Goal: Task Accomplishment & Management: Manage account settings

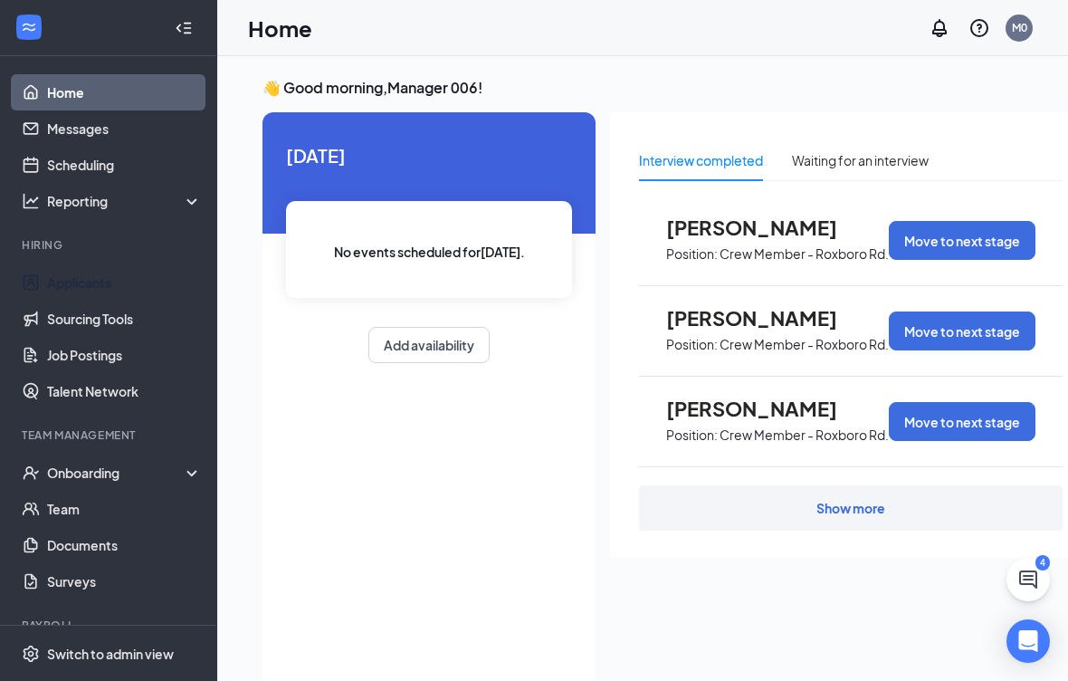
click at [165, 290] on link "Applicants" at bounding box center [124, 282] width 155 height 36
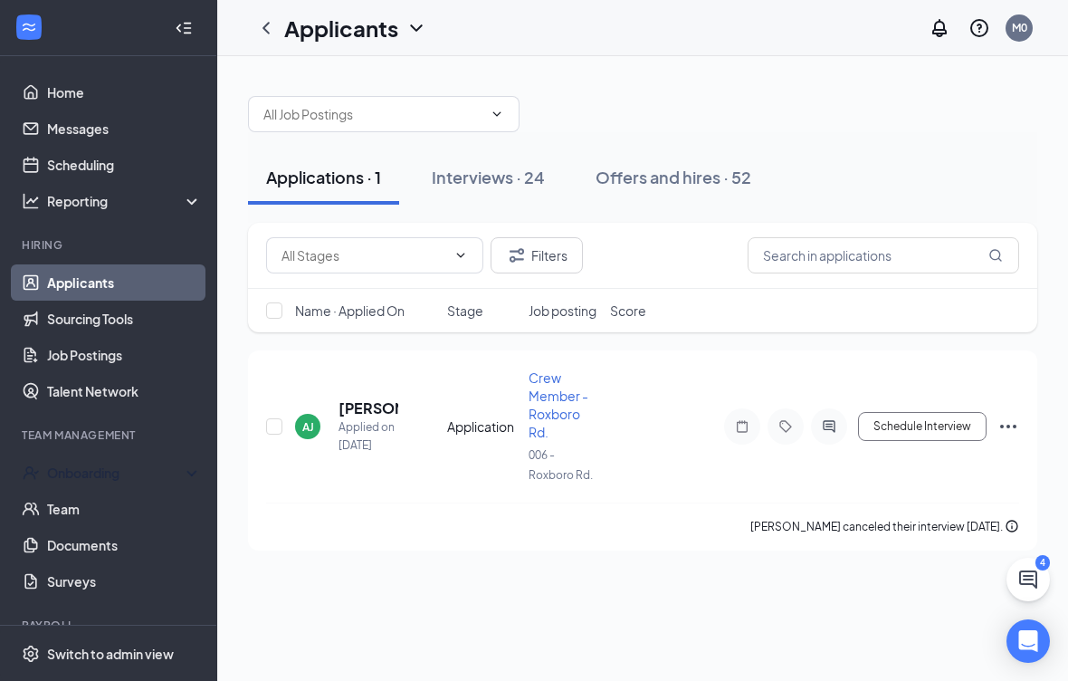
click at [180, 474] on div "Onboarding" at bounding box center [116, 472] width 139 height 18
click at [107, 502] on link "Overview" at bounding box center [124, 509] width 155 height 36
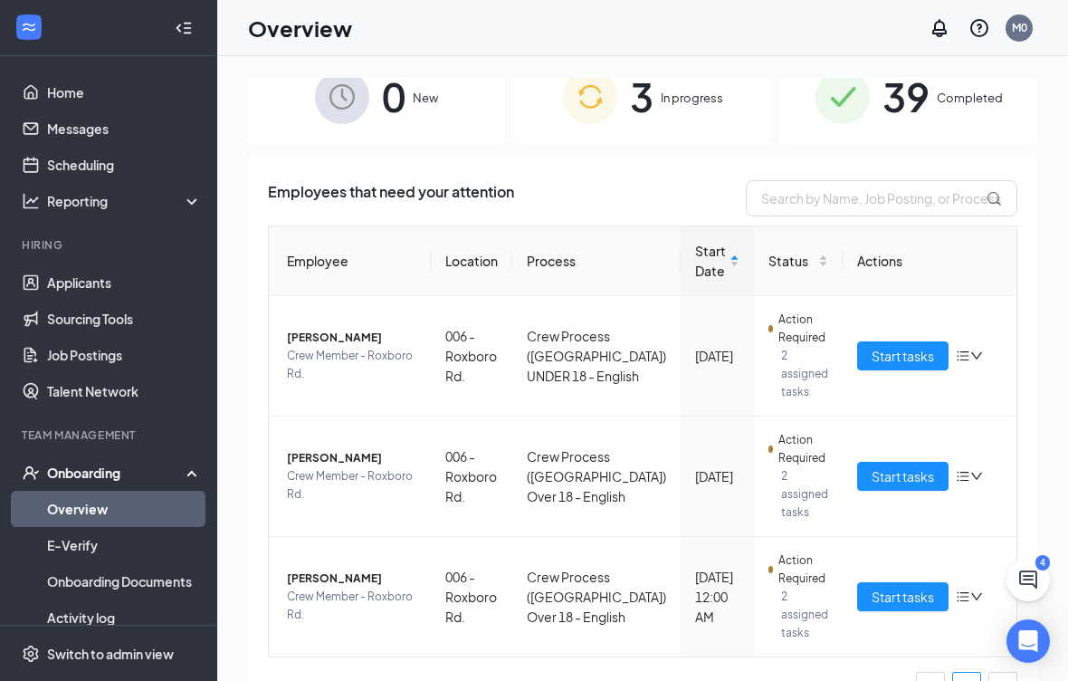
scroll to position [28, 0]
click at [406, 597] on span "Crew Member - Roxboro Rd." at bounding box center [351, 606] width 129 height 36
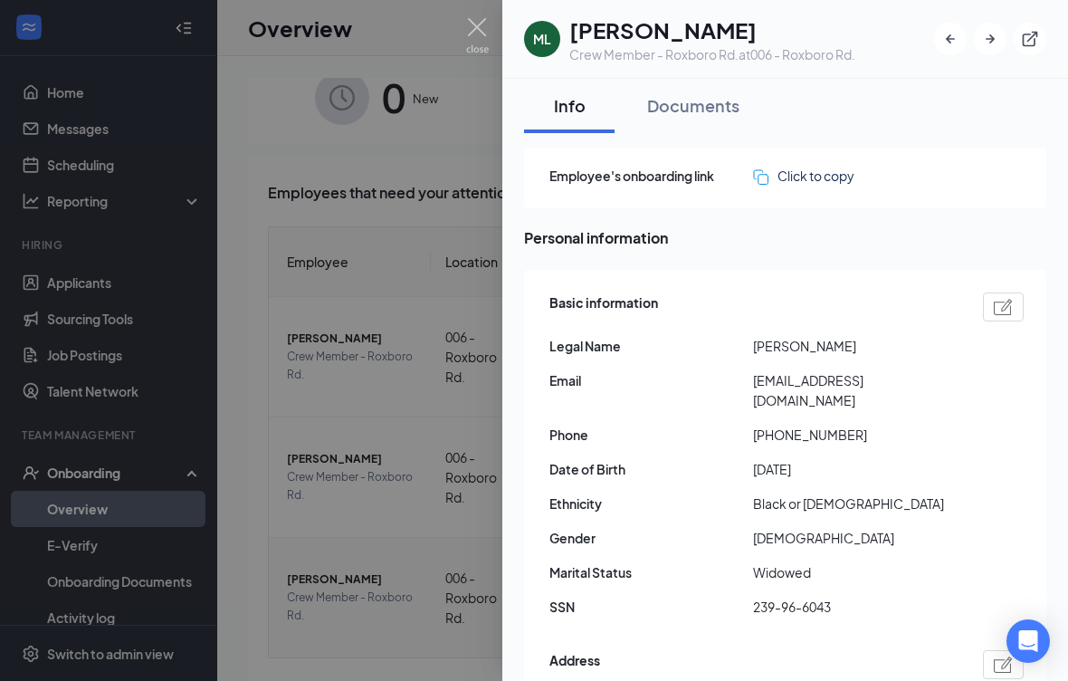
click at [705, 114] on div "Documents" at bounding box center [693, 105] width 92 height 23
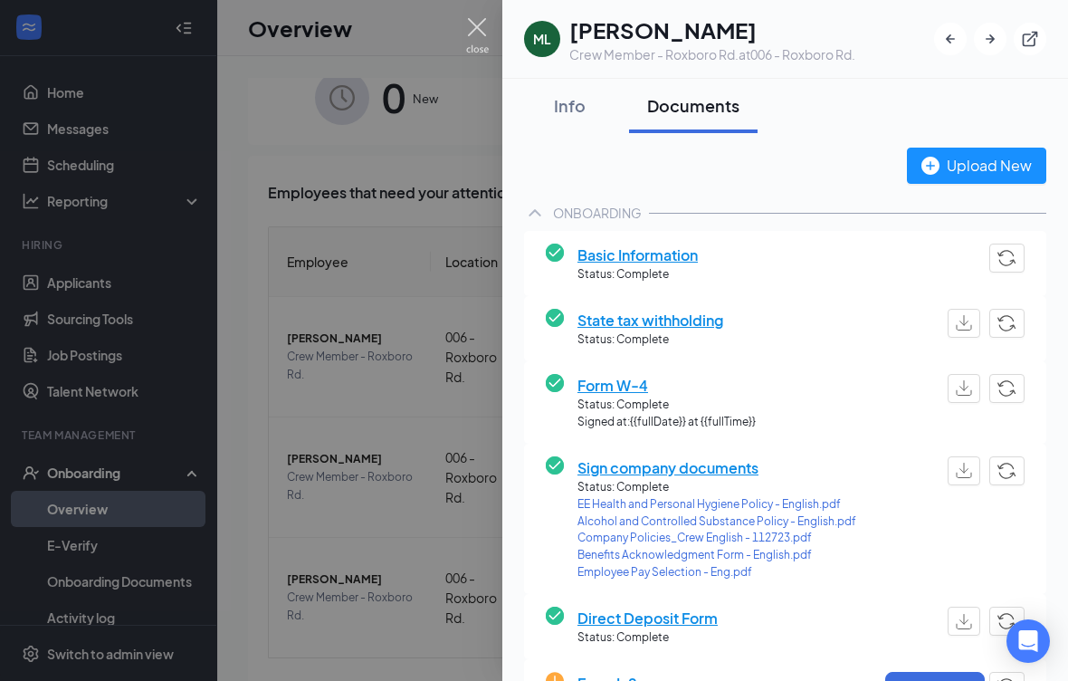
click at [473, 35] on img at bounding box center [477, 35] width 23 height 35
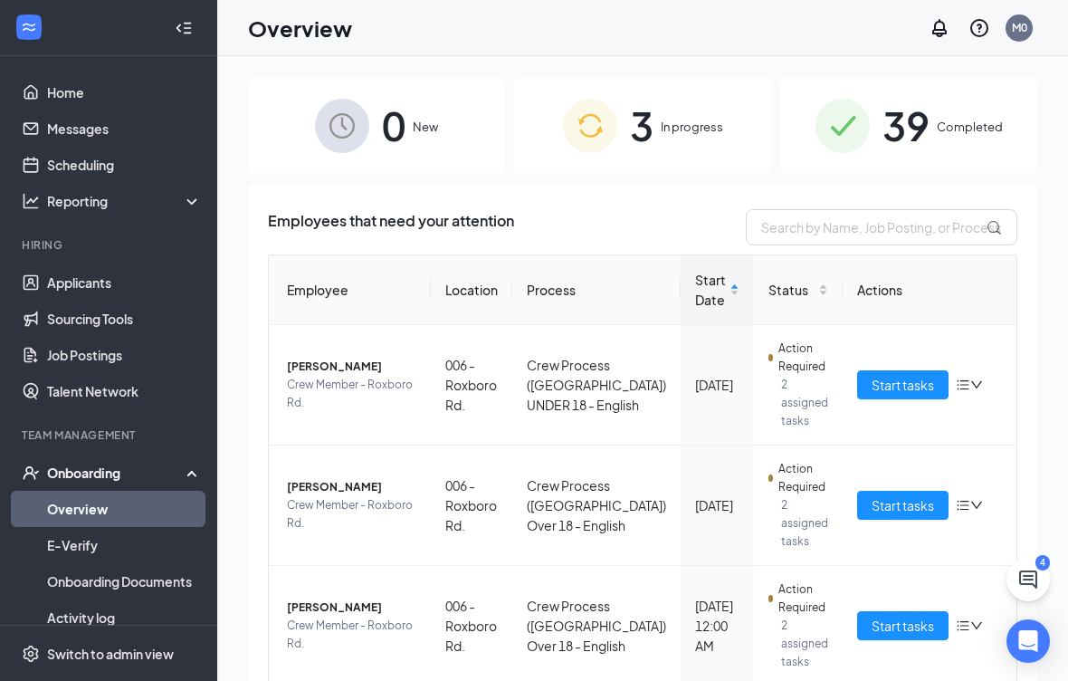
click at [666, 136] on span "In progress" at bounding box center [692, 127] width 62 height 18
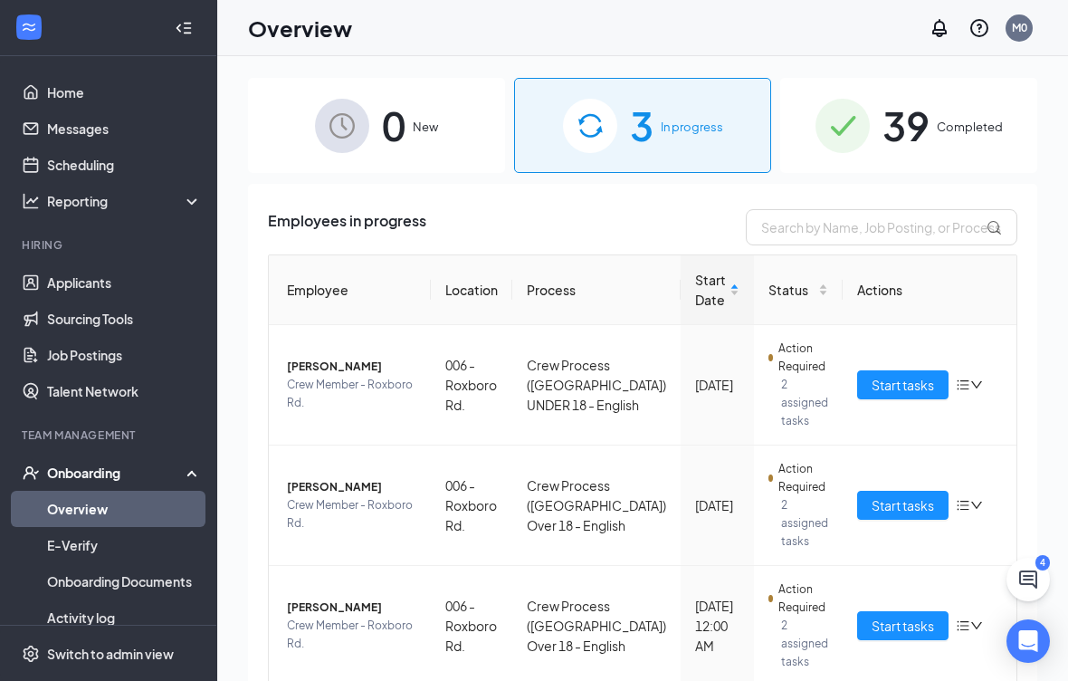
click at [954, 124] on span "Completed" at bounding box center [970, 127] width 66 height 18
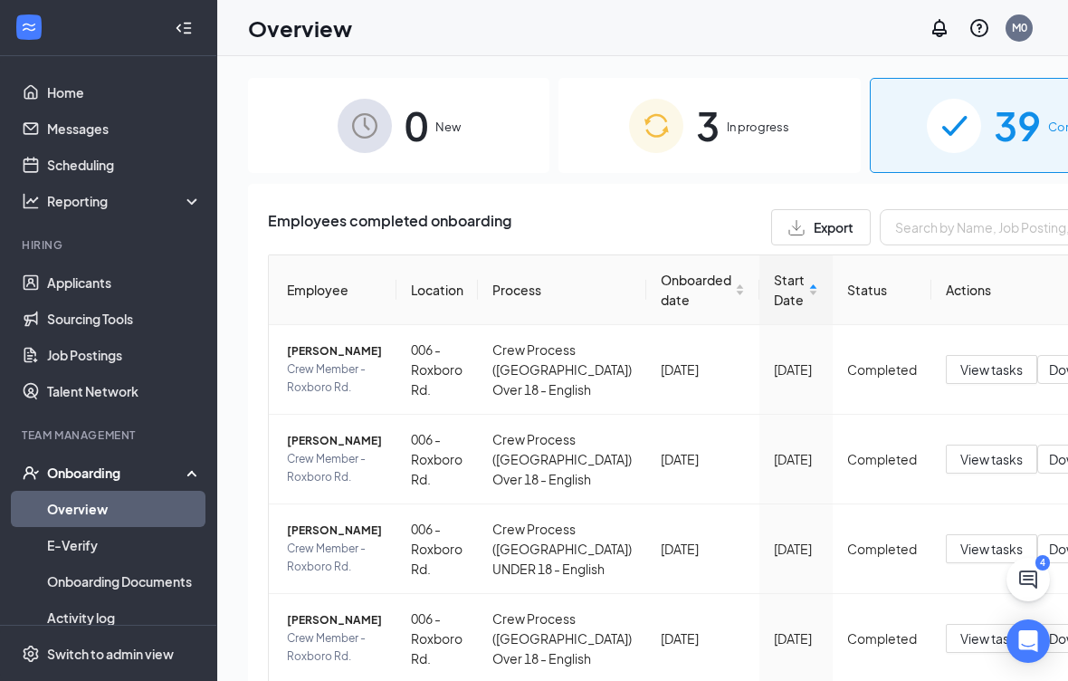
scroll to position [0, 1]
click at [899, 230] on input "text" at bounding box center [1016, 227] width 272 height 36
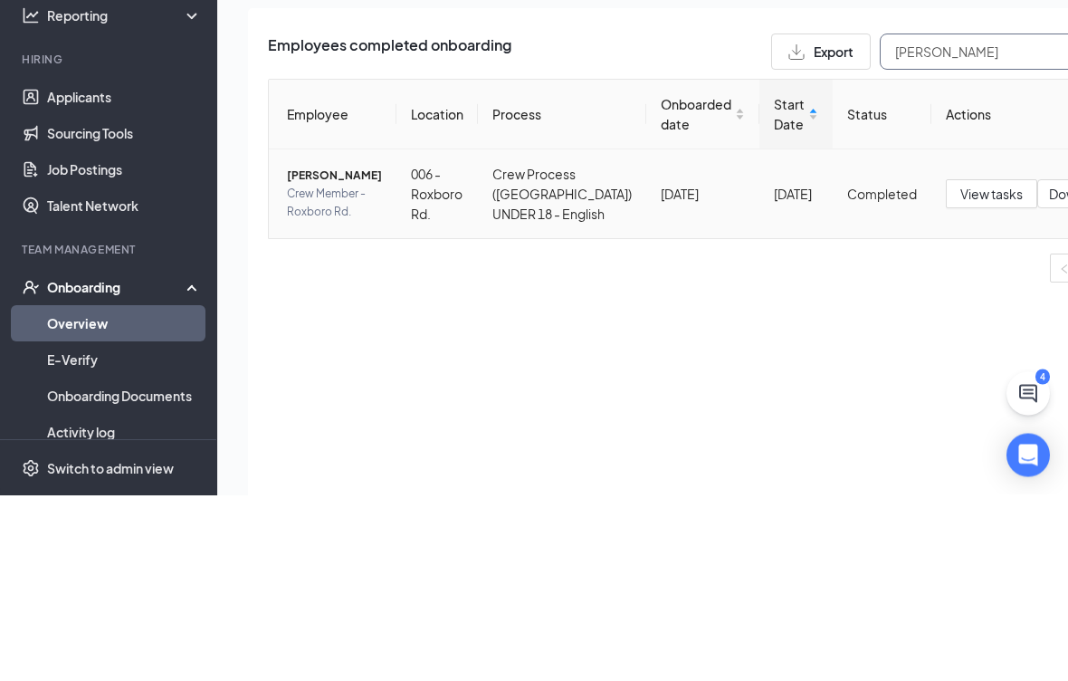
type input "[PERSON_NAME]"
click at [320, 371] on span "Crew Member - Roxboro Rd." at bounding box center [334, 389] width 95 height 36
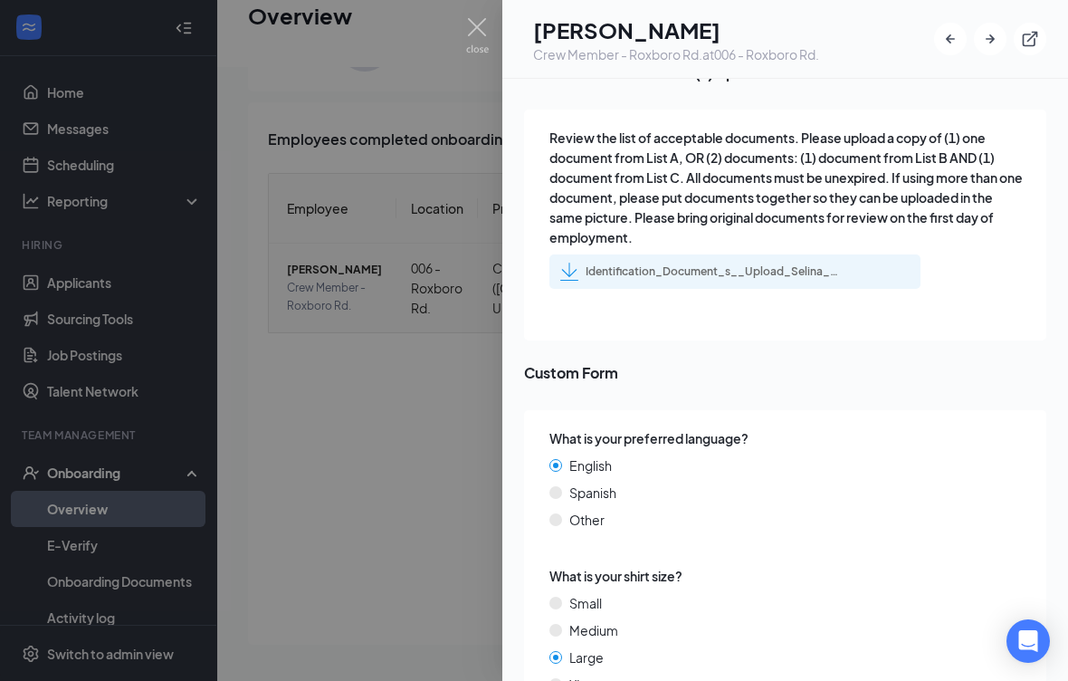
scroll to position [3255, 0]
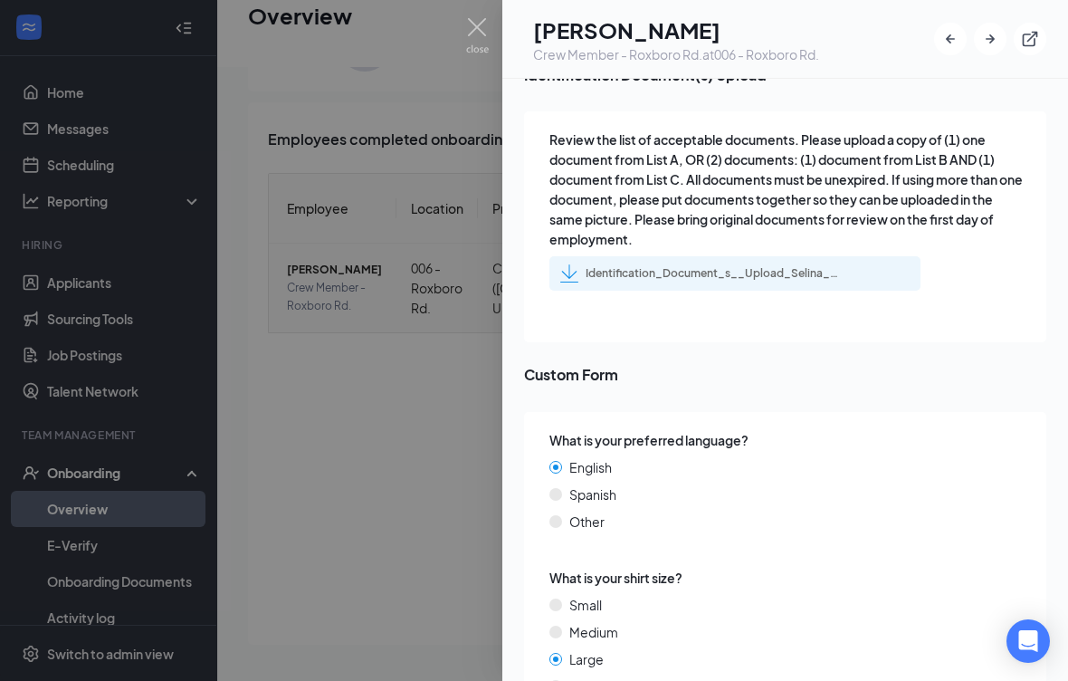
click at [405, 486] on div at bounding box center [534, 340] width 1068 height 681
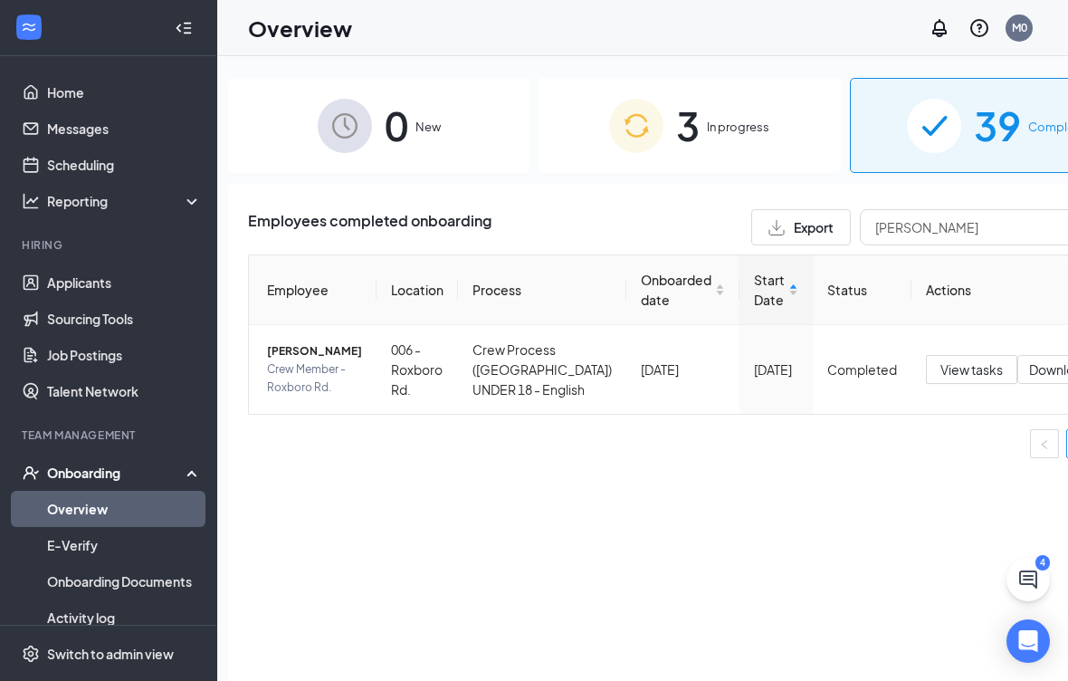
click at [1051, 568] on div "0 New 3 In progress 39 Completed Employees completed onboarding Export [PERSON_…" at bounding box center [689, 409] width 985 height 706
click at [1034, 562] on button at bounding box center [1028, 579] width 43 height 43
click at [935, 650] on div "Chat 4" at bounding box center [951, 619] width 33 height 122
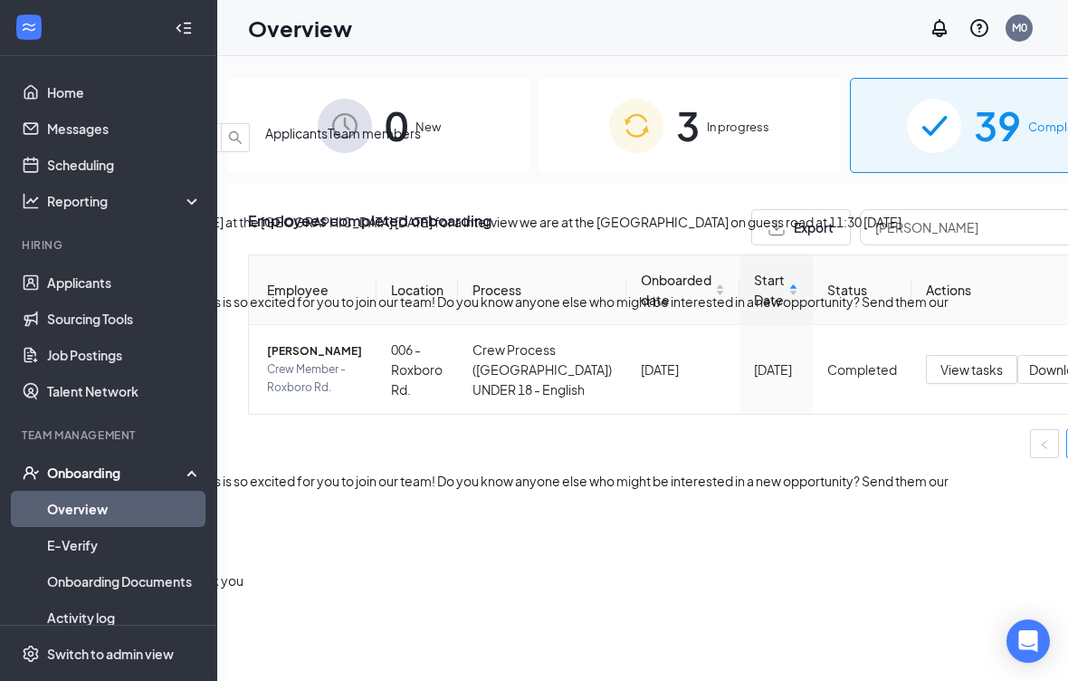
click at [25, 97] on button at bounding box center [15, 108] width 22 height 22
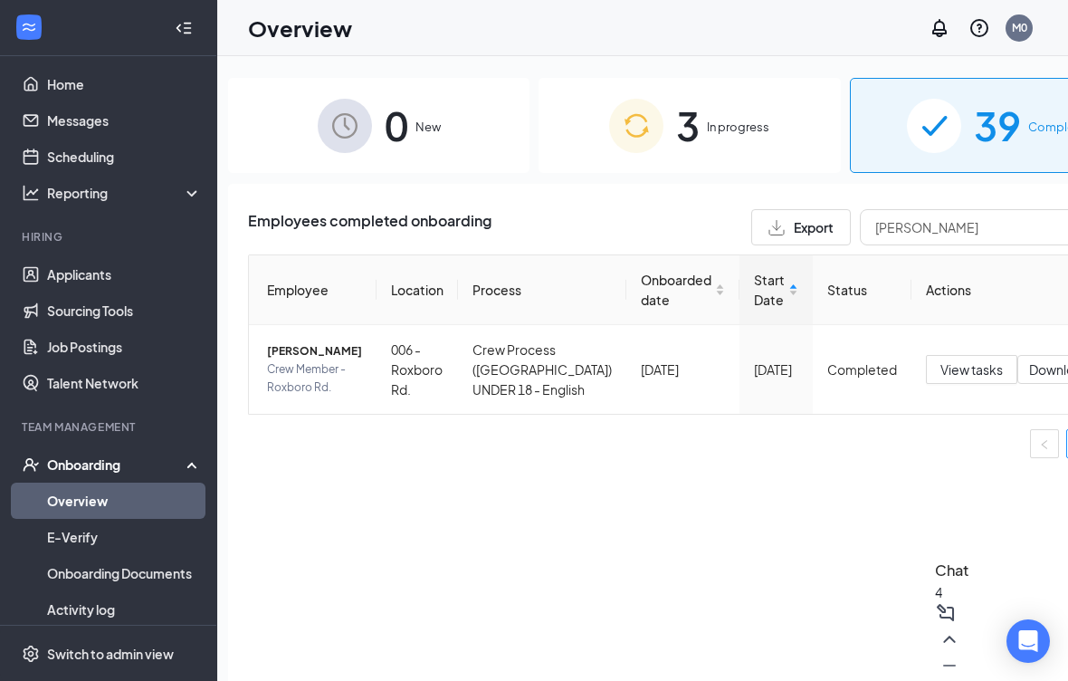
scroll to position [9, 0]
click at [141, 116] on link "Messages" at bounding box center [124, 119] width 155 height 36
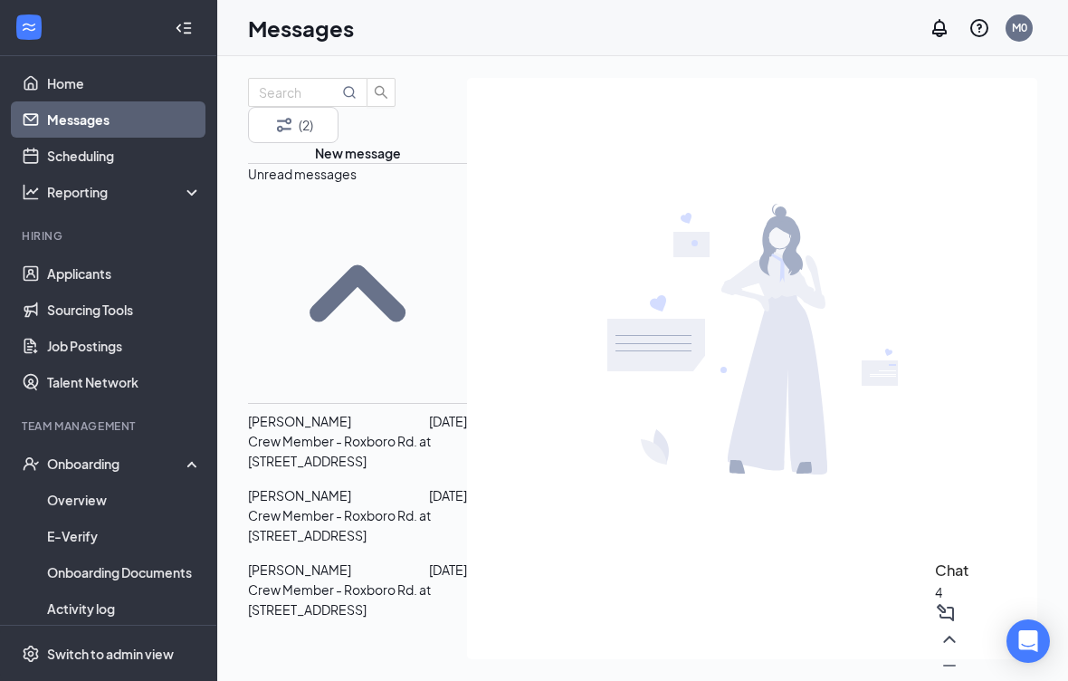
click at [446, 208] on icon "SmallChevronUp" at bounding box center [357, 293] width 219 height 219
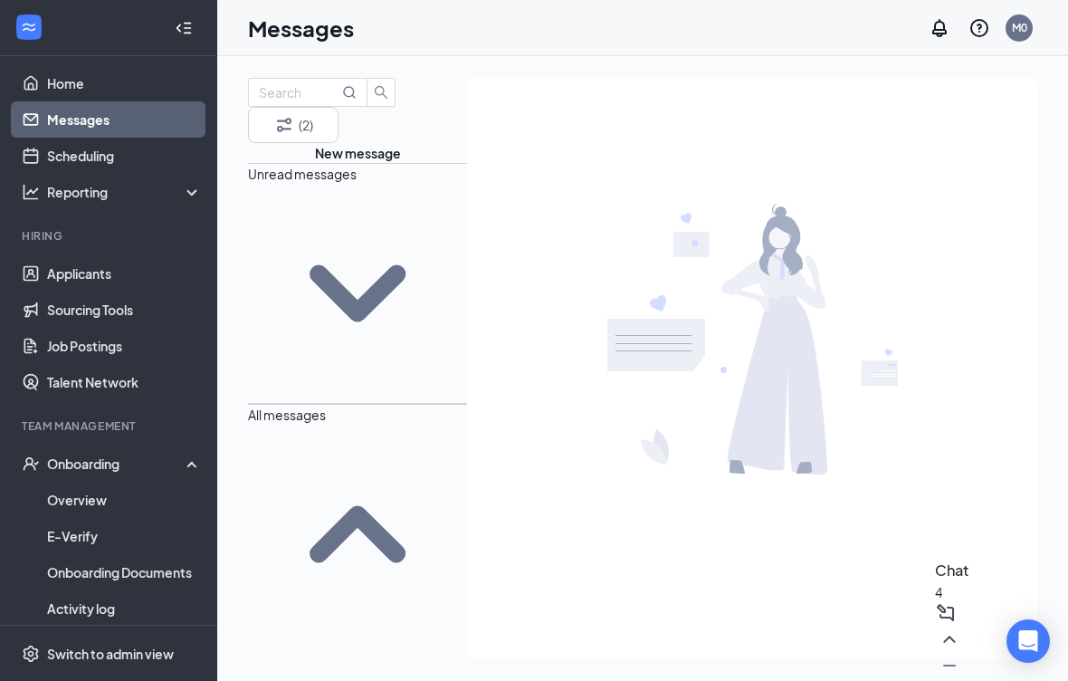
click at [406, 265] on icon "SmallChevronDown" at bounding box center [358, 293] width 96 height 57
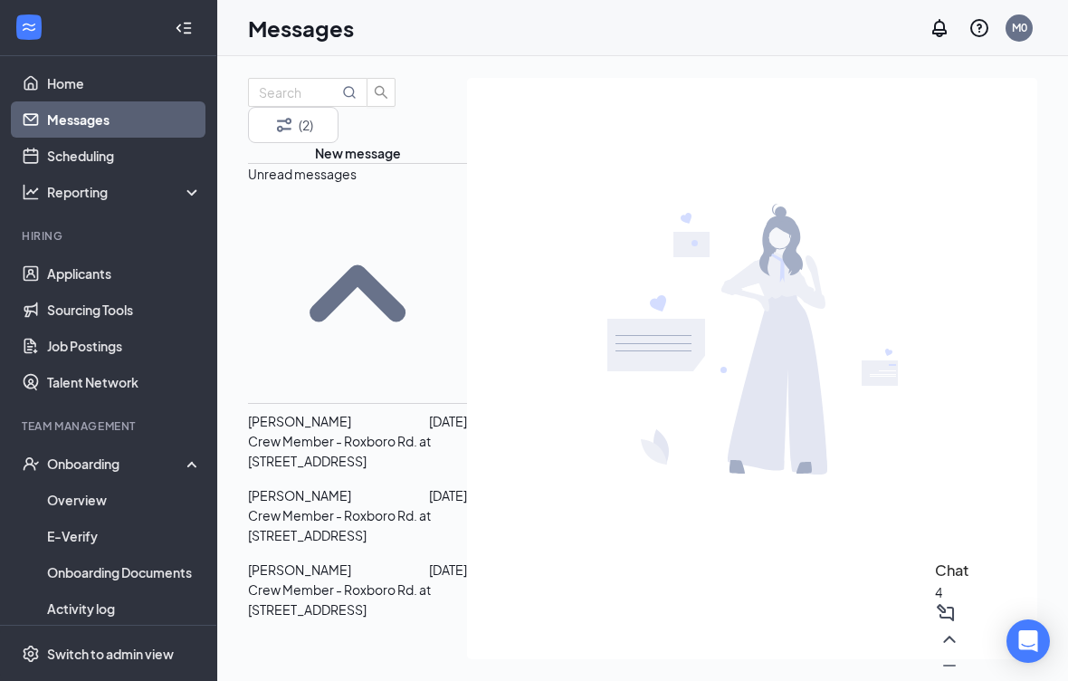
click at [453, 215] on icon "SmallChevronUp" at bounding box center [357, 293] width 219 height 219
click at [445, 208] on icon "SmallChevronUp" at bounding box center [357, 293] width 219 height 219
